Goal: Browse casually

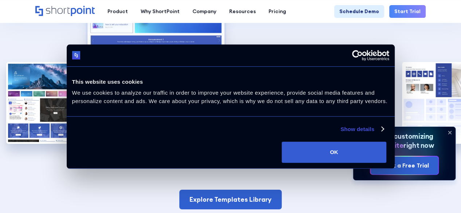
scroll to position [1150, 0]
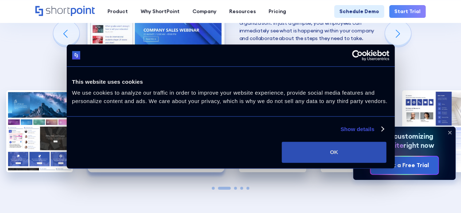
click at [386, 157] on button "OK" at bounding box center [334, 152] width 105 height 21
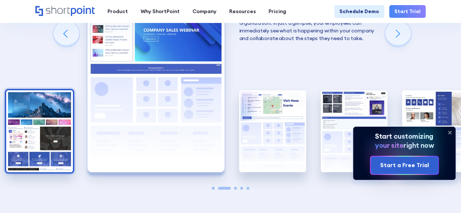
scroll to position [0, 0]
click at [32, 146] on img "1 / 5" at bounding box center [39, 131] width 67 height 82
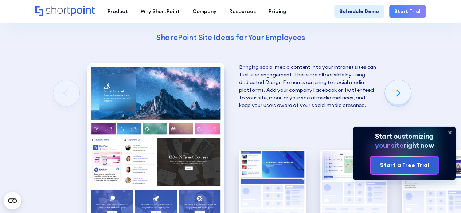
scroll to position [1121, 0]
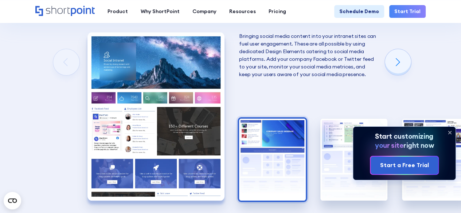
click at [257, 140] on img "2 / 5" at bounding box center [272, 160] width 67 height 82
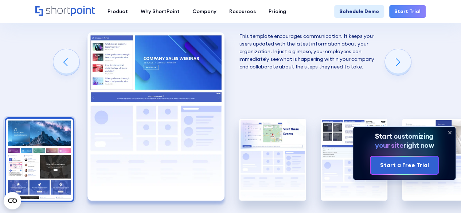
click at [46, 158] on img "1 / 5" at bounding box center [39, 160] width 67 height 82
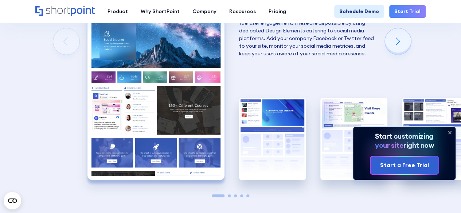
scroll to position [1158, 0]
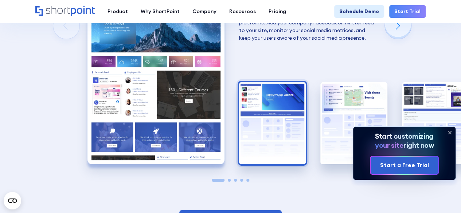
click at [249, 132] on img "2 / 5" at bounding box center [272, 123] width 67 height 82
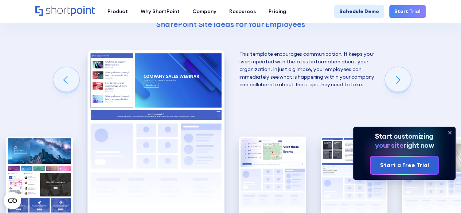
scroll to position [1103, 0]
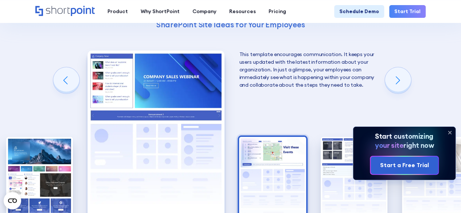
click at [264, 175] on img "3 / 5" at bounding box center [272, 178] width 67 height 82
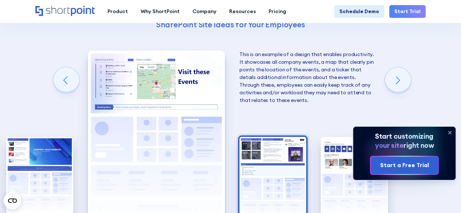
click at [272, 174] on img "4 / 5" at bounding box center [273, 178] width 67 height 82
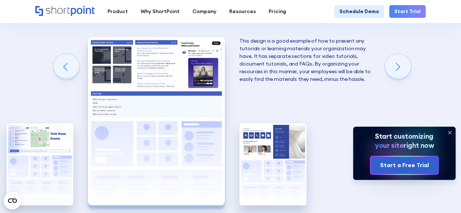
scroll to position [1113, 0]
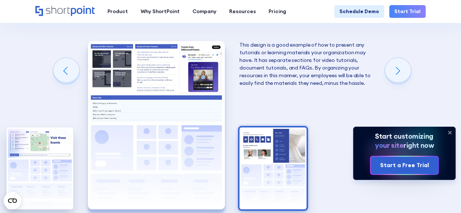
click at [254, 188] on img "5 / 5" at bounding box center [273, 169] width 67 height 82
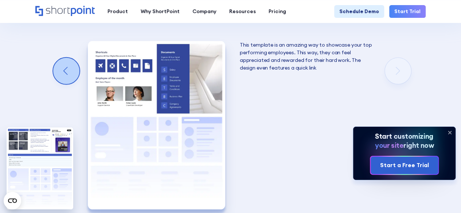
click at [66, 63] on div "Previous slide" at bounding box center [66, 71] width 26 height 26
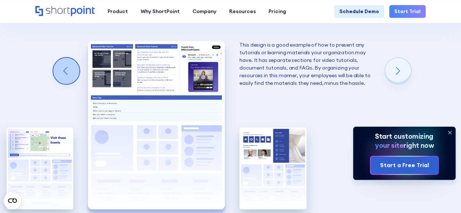
click at [66, 63] on div "Previous slide" at bounding box center [66, 71] width 26 height 26
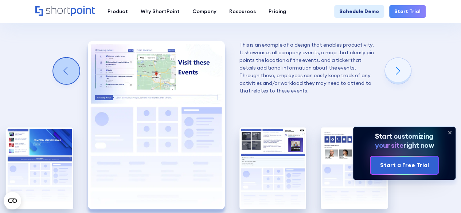
click at [66, 63] on div "Previous slide" at bounding box center [66, 71] width 26 height 26
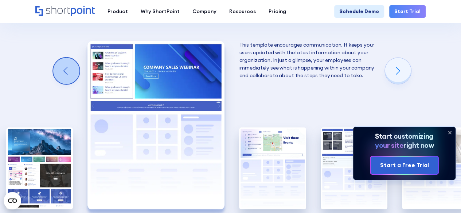
click at [66, 63] on div "Previous slide" at bounding box center [66, 71] width 26 height 26
